Goal: Transaction & Acquisition: Subscribe to service/newsletter

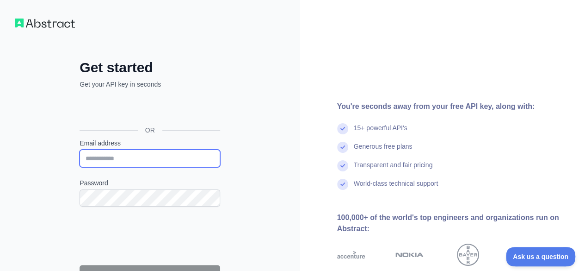
click at [198, 152] on input "Email address" at bounding box center [150, 158] width 141 height 18
type input "**********"
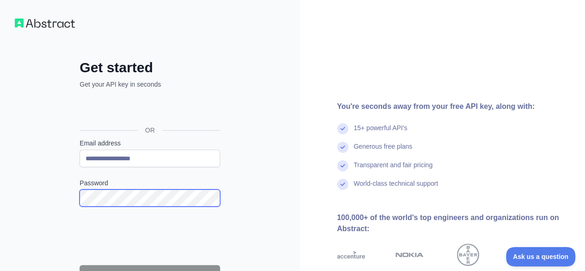
scroll to position [46, 0]
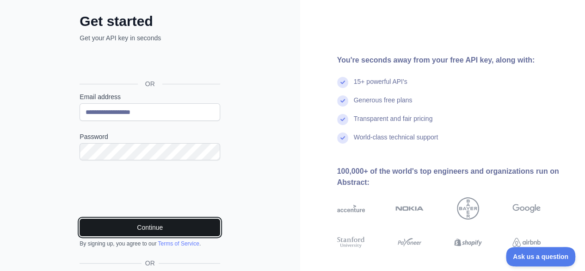
click at [182, 228] on button "Continue" at bounding box center [150, 227] width 141 height 18
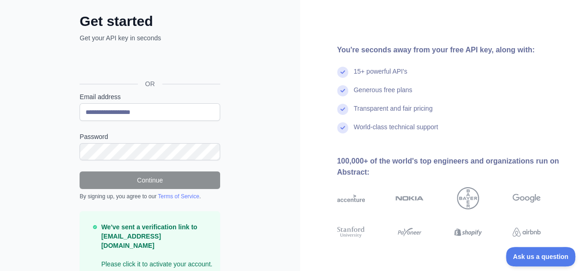
scroll to position [78, 0]
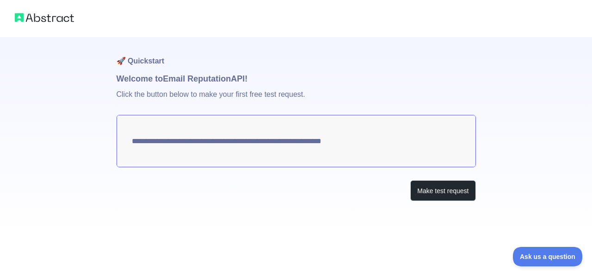
click at [260, 142] on textarea "**********" at bounding box center [296, 141] width 359 height 52
click at [421, 185] on button "Make test request" at bounding box center [442, 190] width 65 height 21
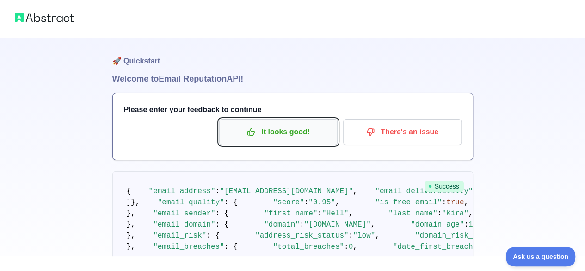
click at [295, 132] on p "It looks good!" at bounding box center [278, 132] width 105 height 16
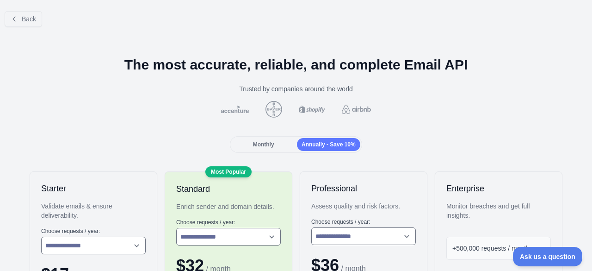
click at [400, 107] on div at bounding box center [295, 109] width 577 height 17
click at [328, 86] on div "Trusted by companies around the world" at bounding box center [295, 88] width 577 height 9
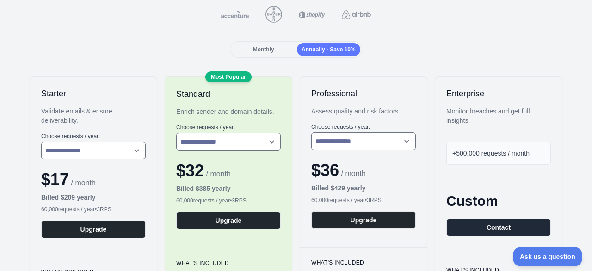
scroll to position [46, 0]
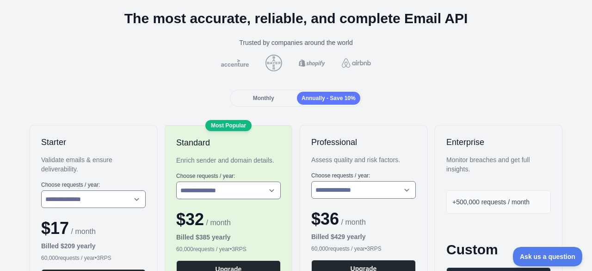
click at [256, 98] on span "Monthly" at bounding box center [263, 98] width 21 height 6
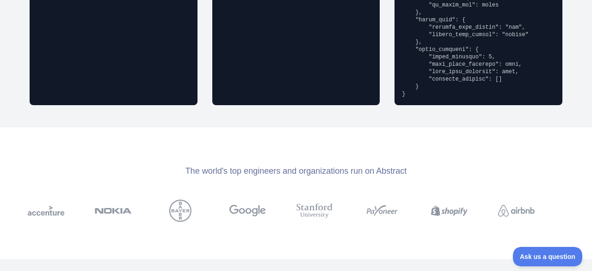
scroll to position [983, 0]
